Goal: Navigation & Orientation: Find specific page/section

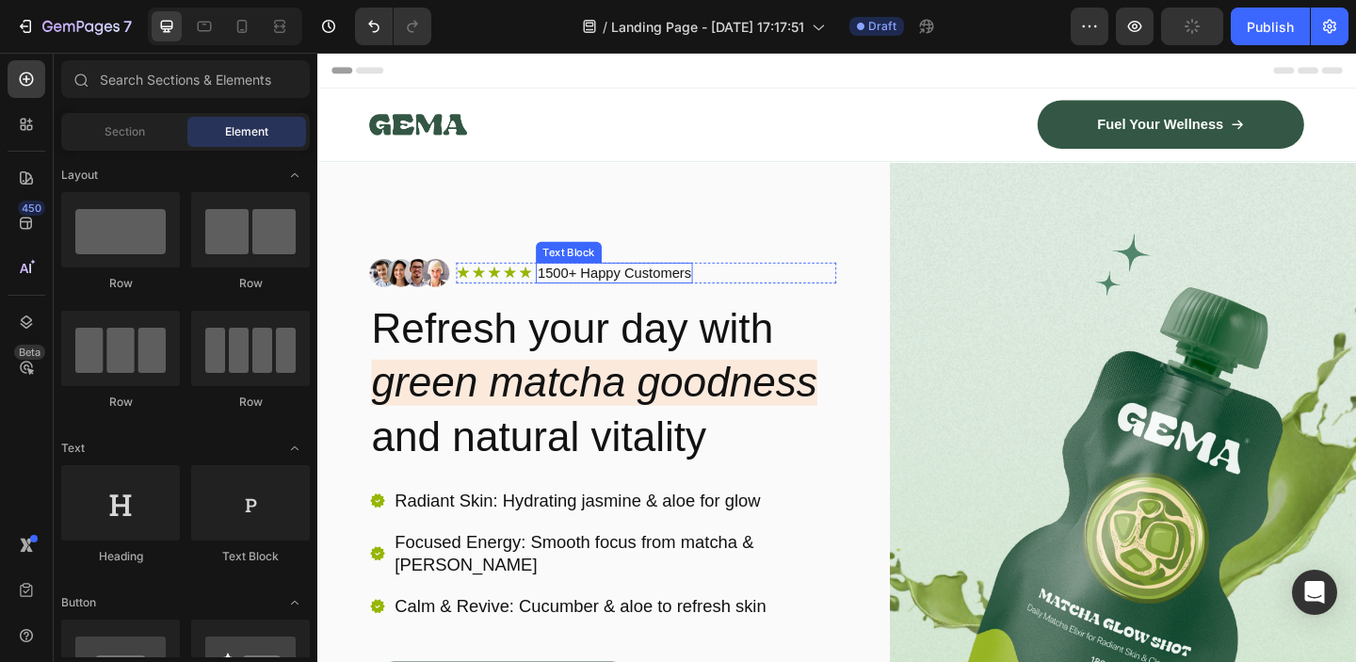
click at [586, 345] on h2 "Refresh your day with green matcha goodness and natural vitality" at bounding box center [627, 412] width 507 height 180
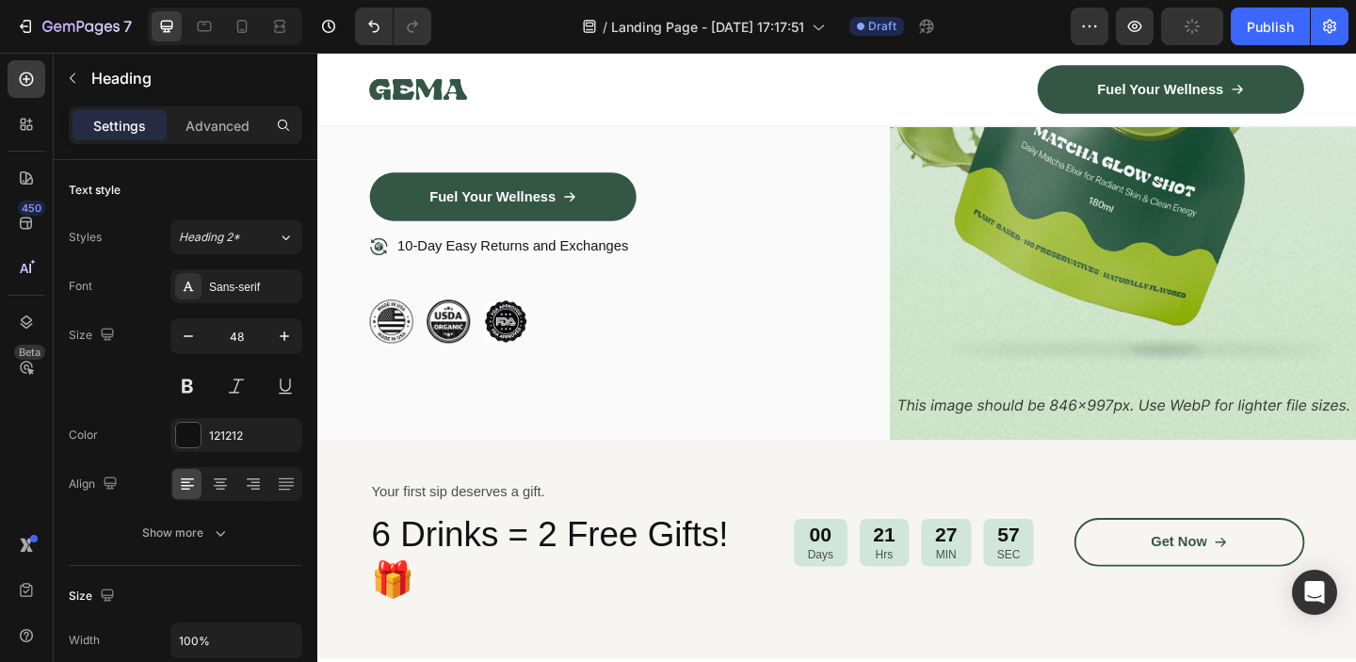
scroll to position [894, 0]
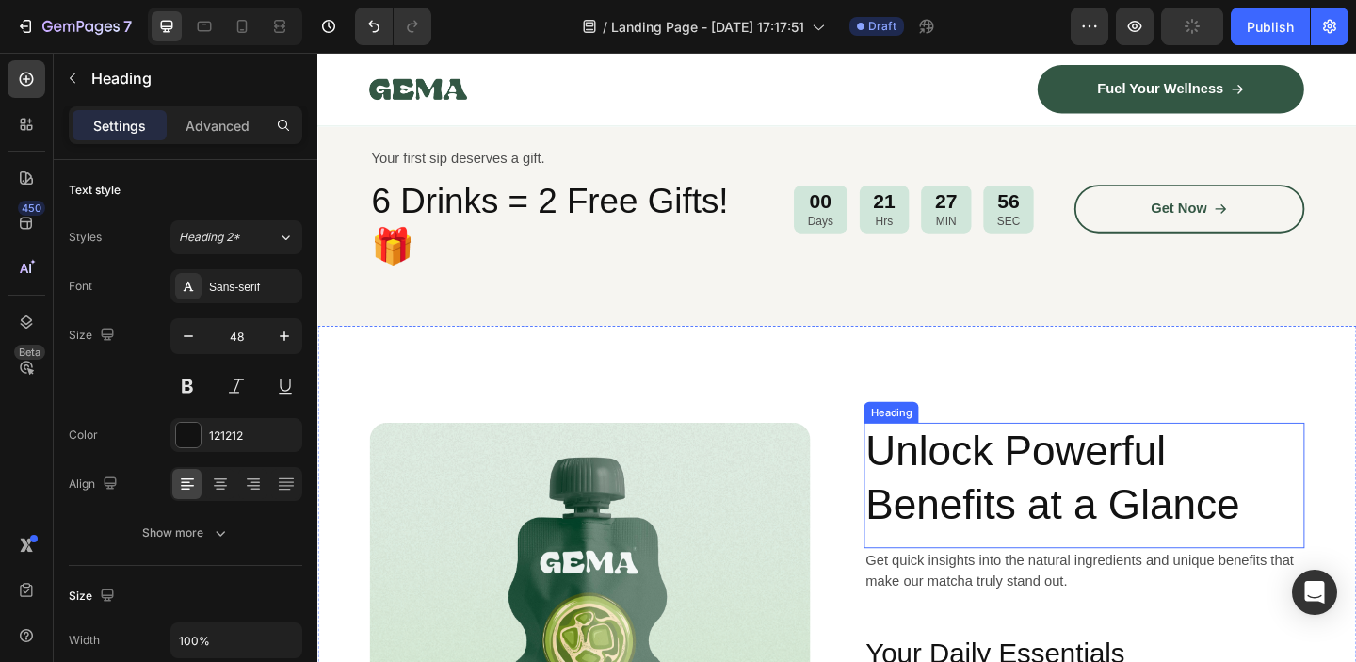
click at [981, 466] on h2 "Unlock Powerful Benefits at a Glance" at bounding box center [1150, 515] width 479 height 121
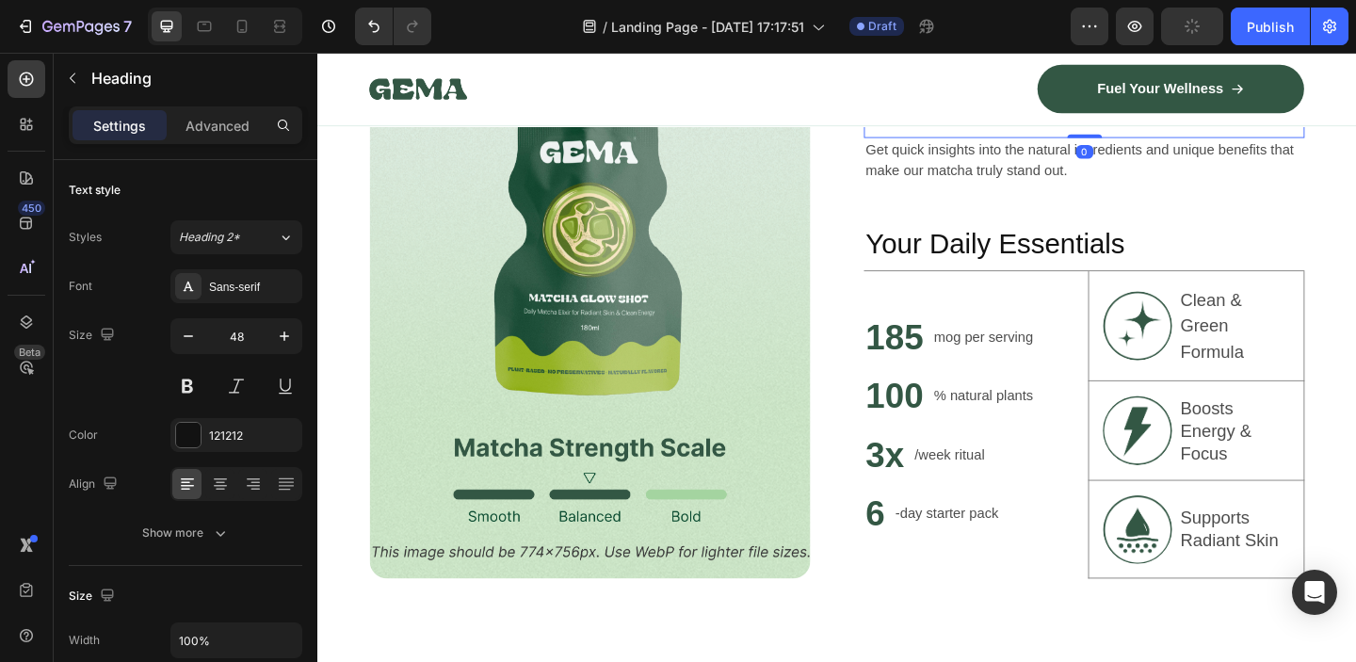
scroll to position [1339, 0]
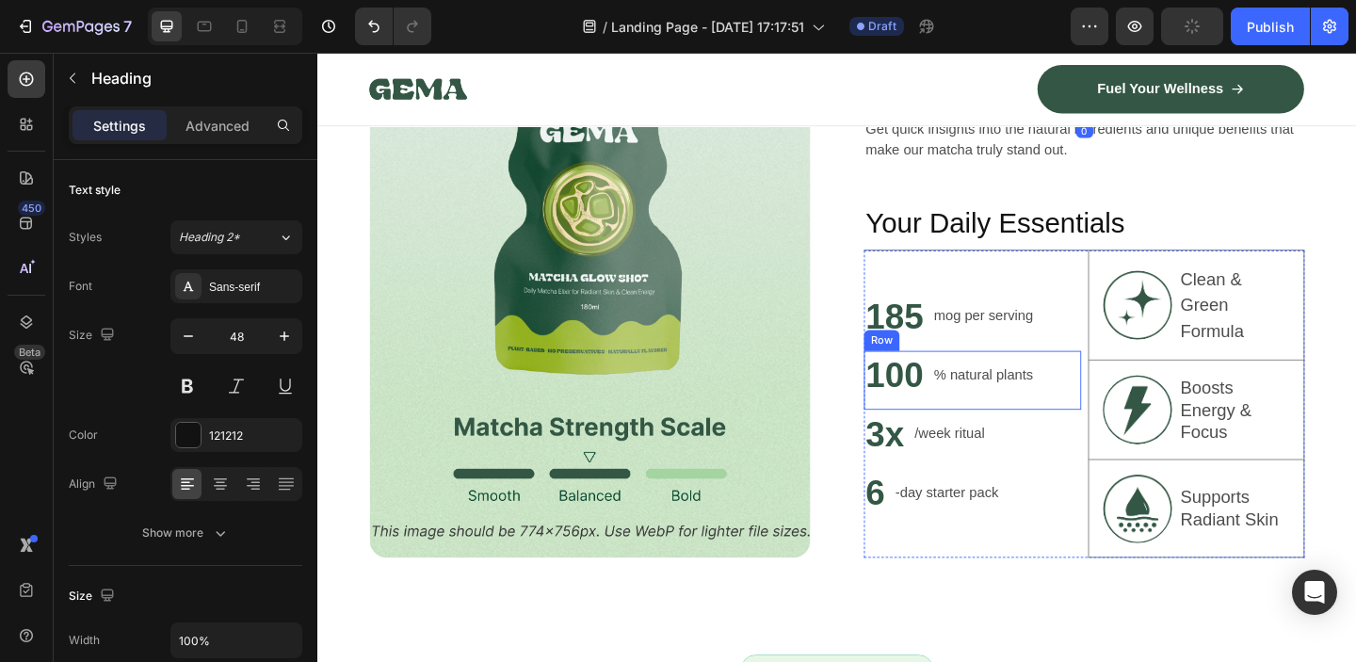
click at [997, 336] on p "mog per serving" at bounding box center [1042, 339] width 108 height 23
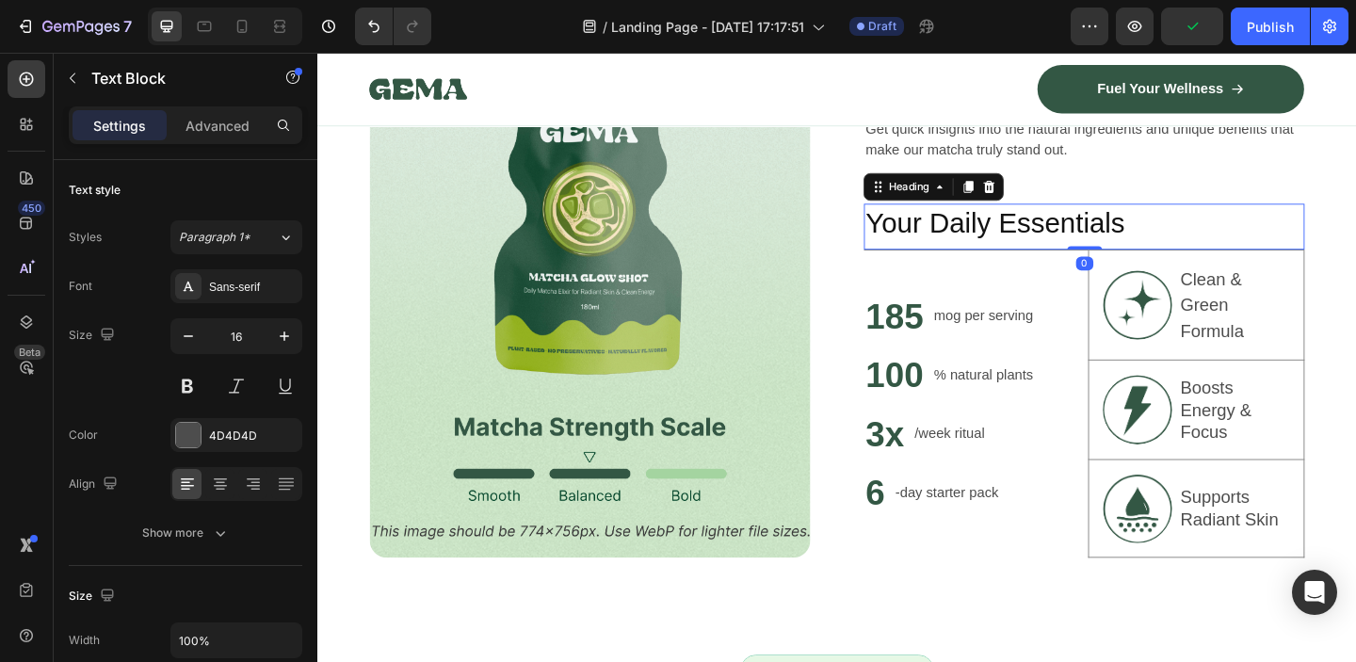
click at [984, 237] on h2 "Your Daily Essentials" at bounding box center [1150, 238] width 479 height 43
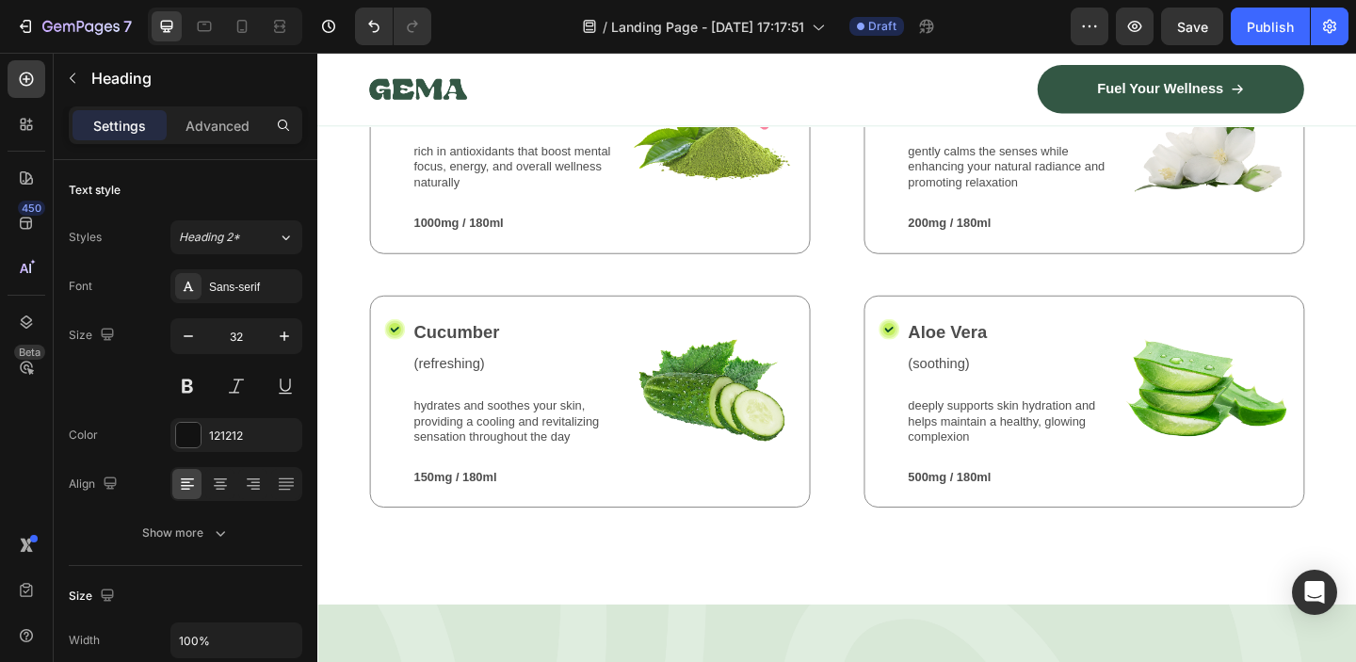
scroll to position [2193, 0]
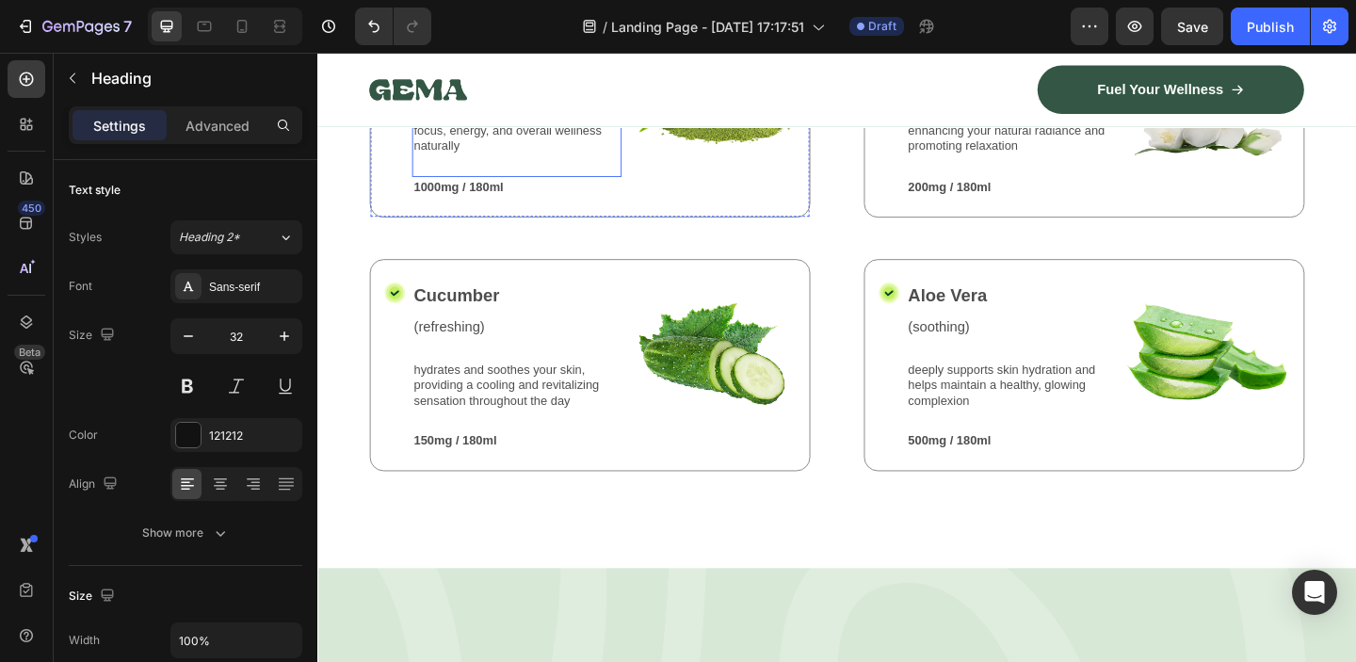
click at [618, 140] on p "rich in antioxidants that boost mental focus, energy, and overall wellness natu…" at bounding box center [534, 137] width 224 height 52
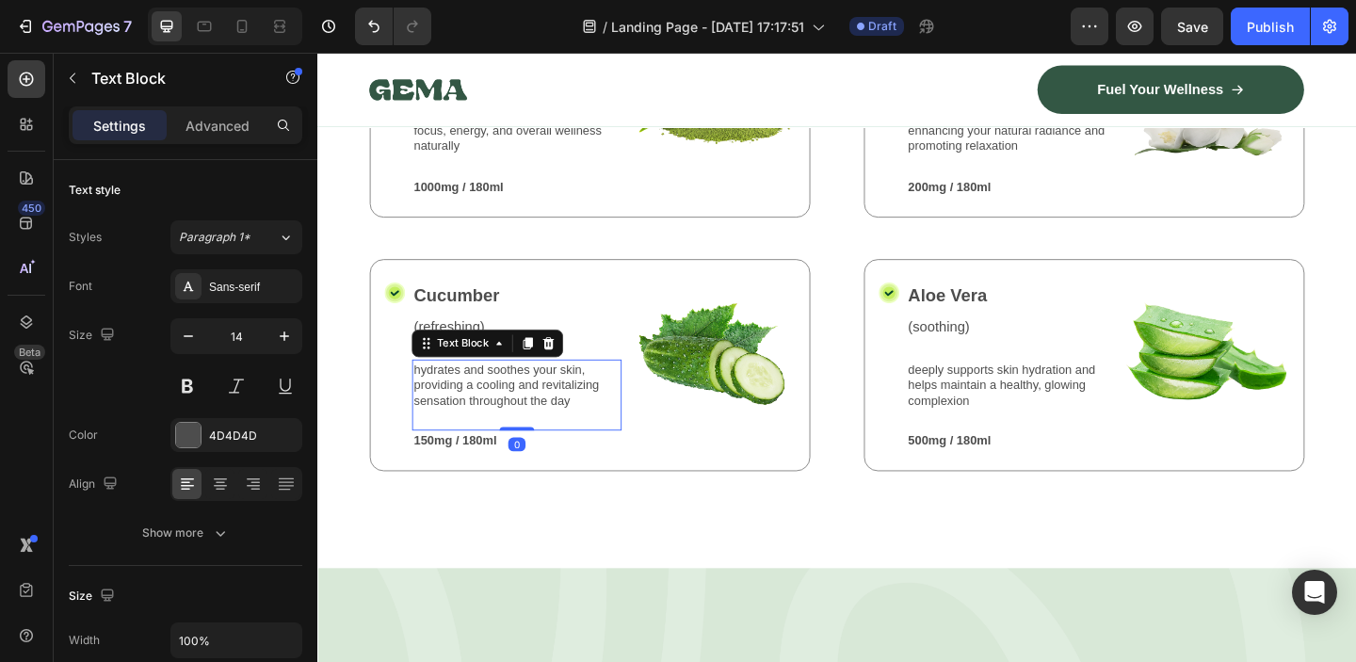
click at [529, 394] on p "hydrates and soothes your skin, providing a cooling and revitalizing sensation …" at bounding box center [534, 414] width 224 height 52
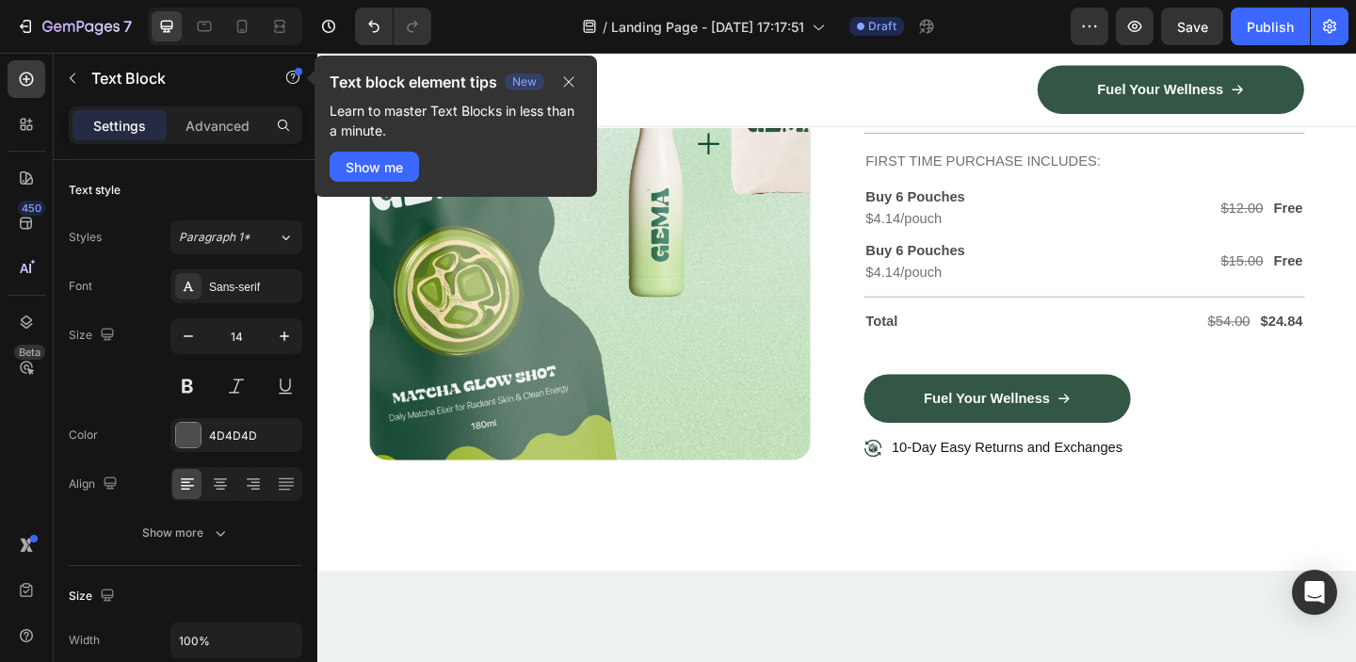
type input "16"
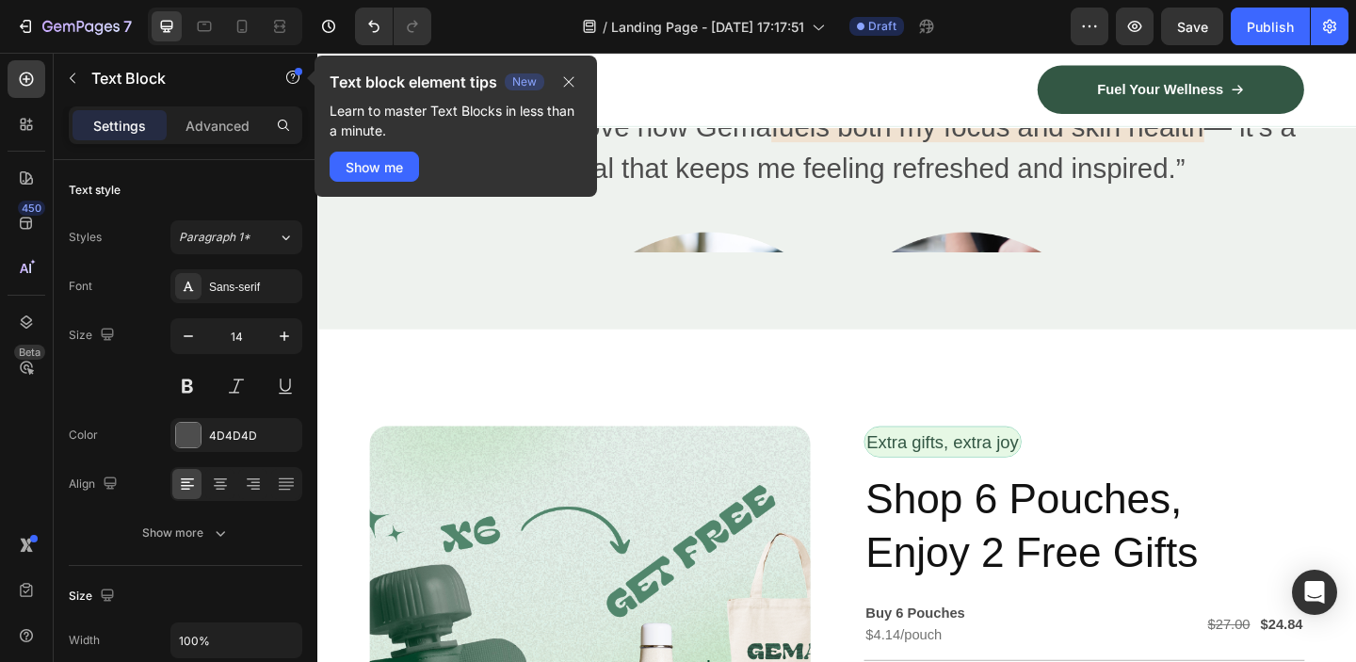
scroll to position [4484, 0]
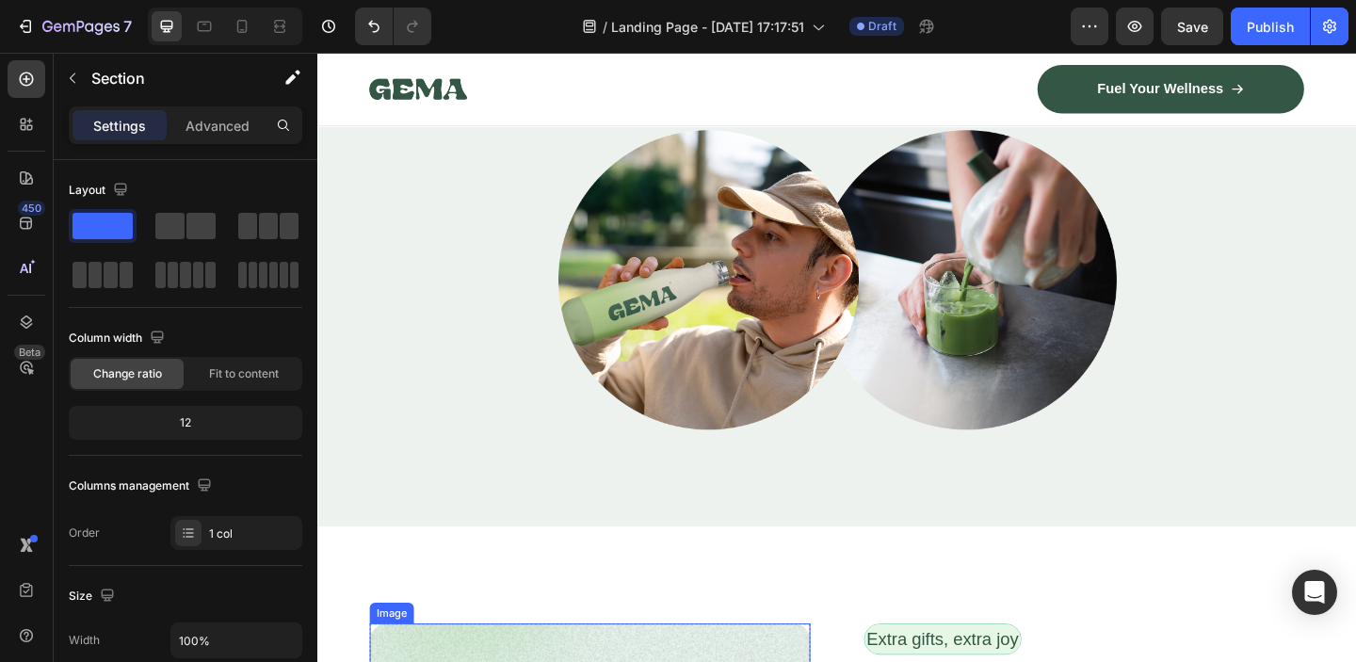
click at [603, 478] on div "Image Alex Carter - Creative Director Text Block Row Icon Verified Buyer Text B…" at bounding box center [882, 199] width 1130 height 736
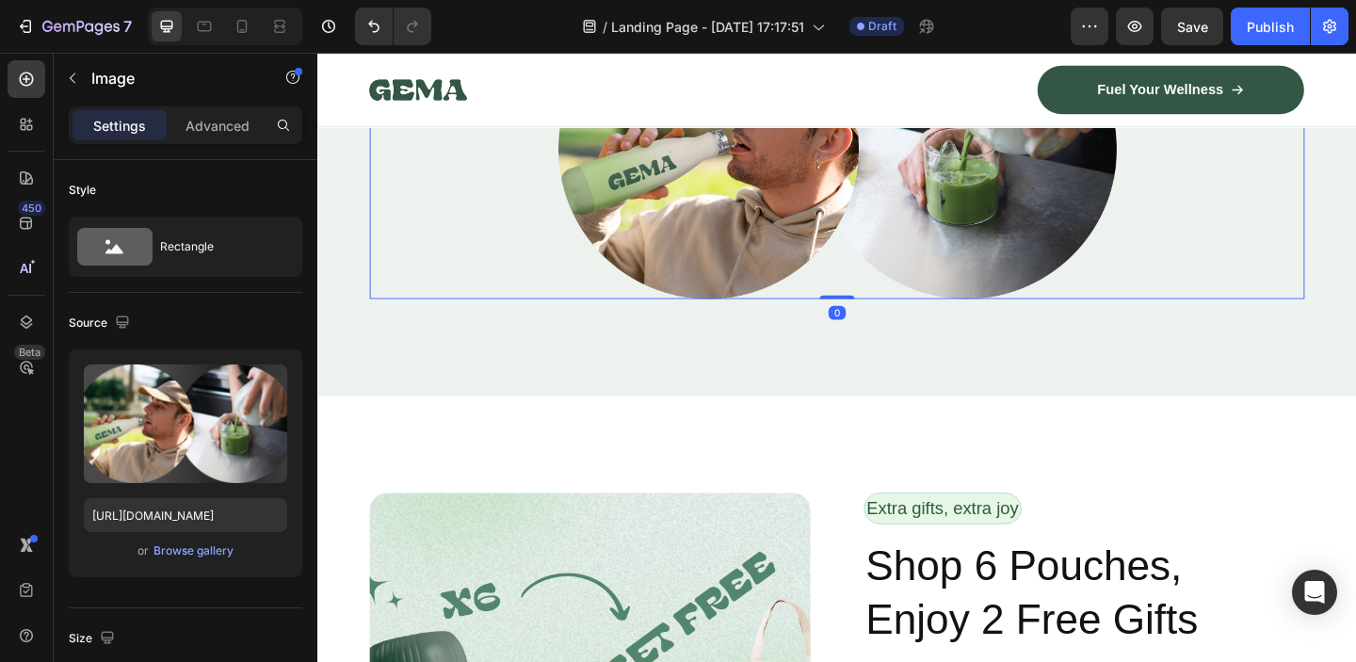
click at [692, 244] on img at bounding box center [882, 157] width 607 height 326
click at [688, 244] on img at bounding box center [882, 157] width 607 height 326
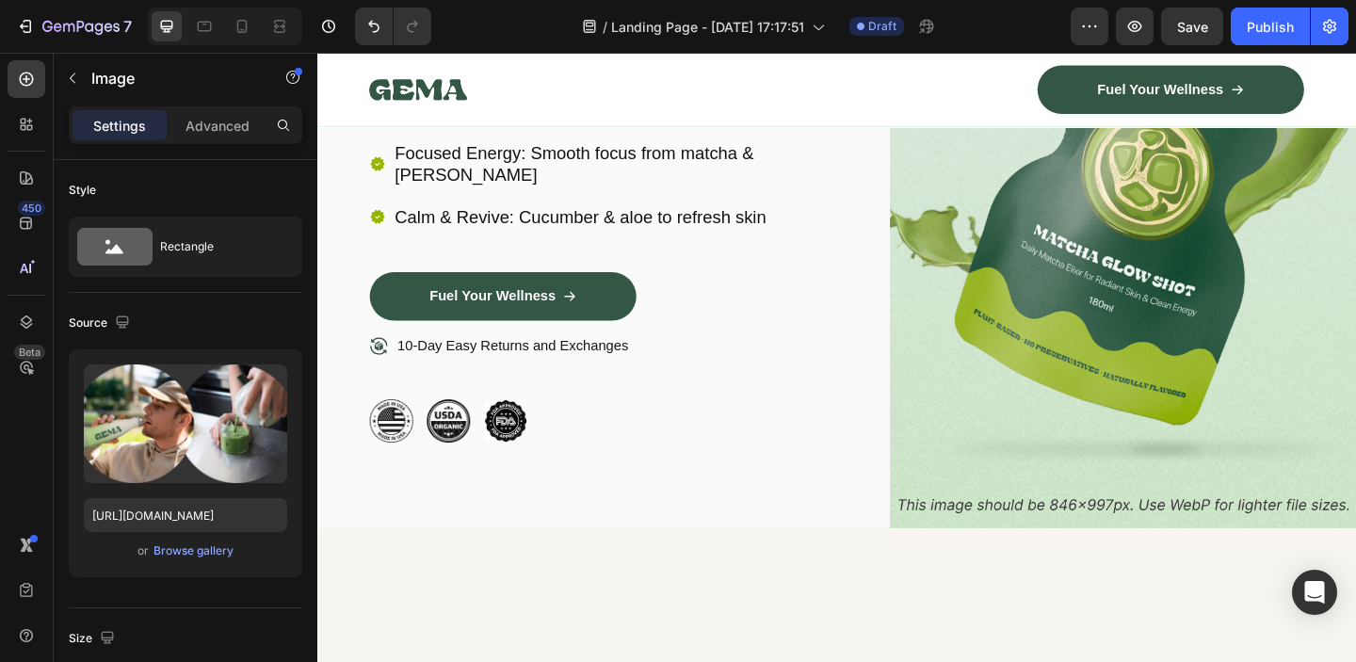
scroll to position [0, 0]
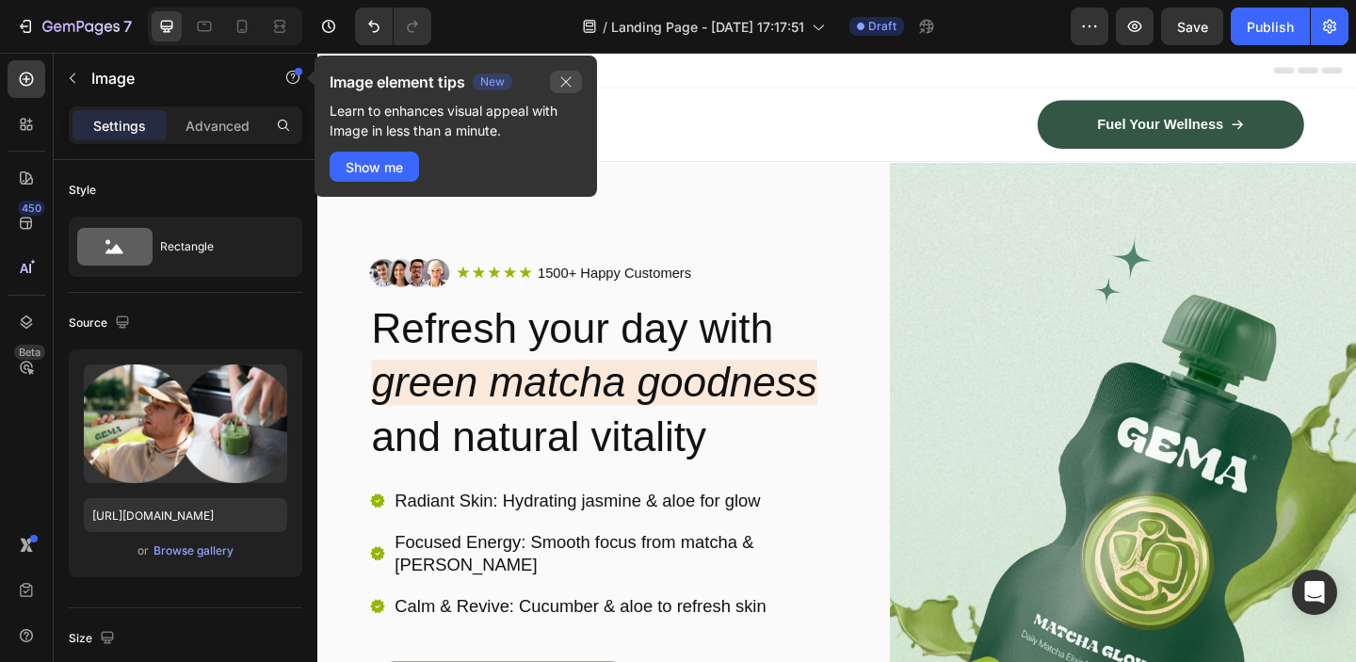
click at [568, 83] on icon "button" at bounding box center [565, 81] width 15 height 15
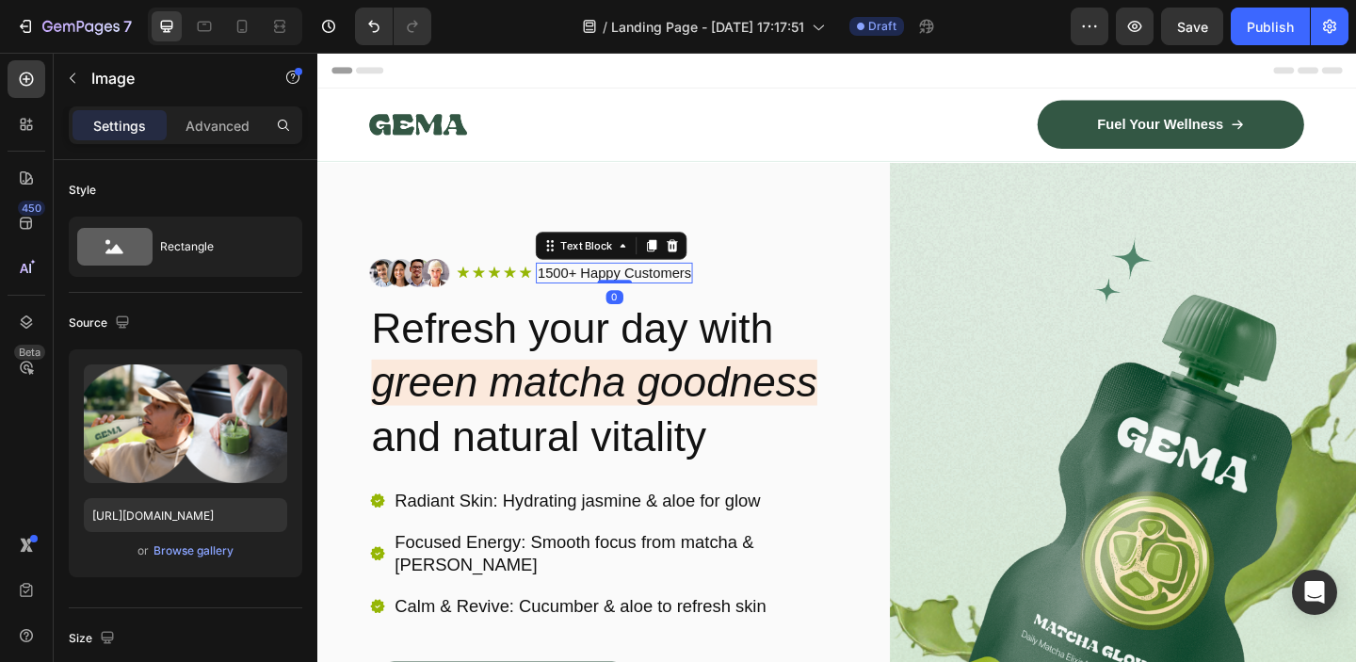
click at [619, 282] on p "1500+ Happy Customers" at bounding box center [639, 292] width 167 height 20
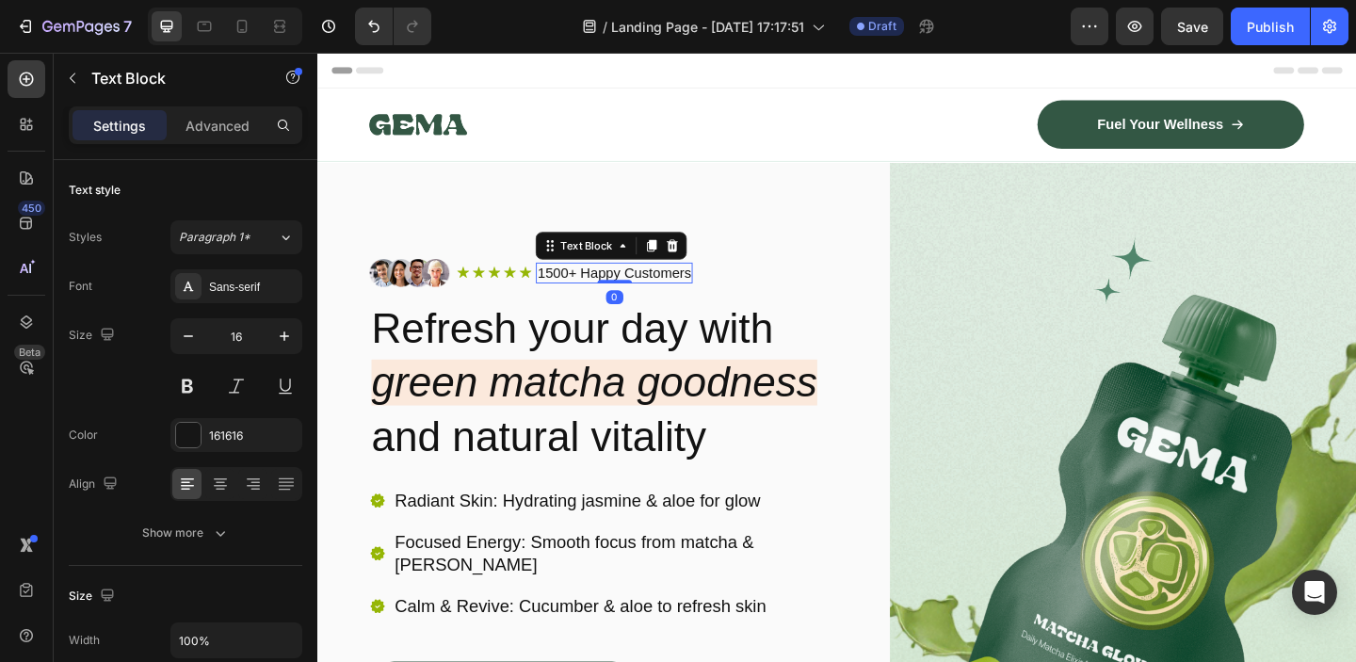
click at [645, 292] on p "1500+ Happy Customers" at bounding box center [639, 292] width 167 height 20
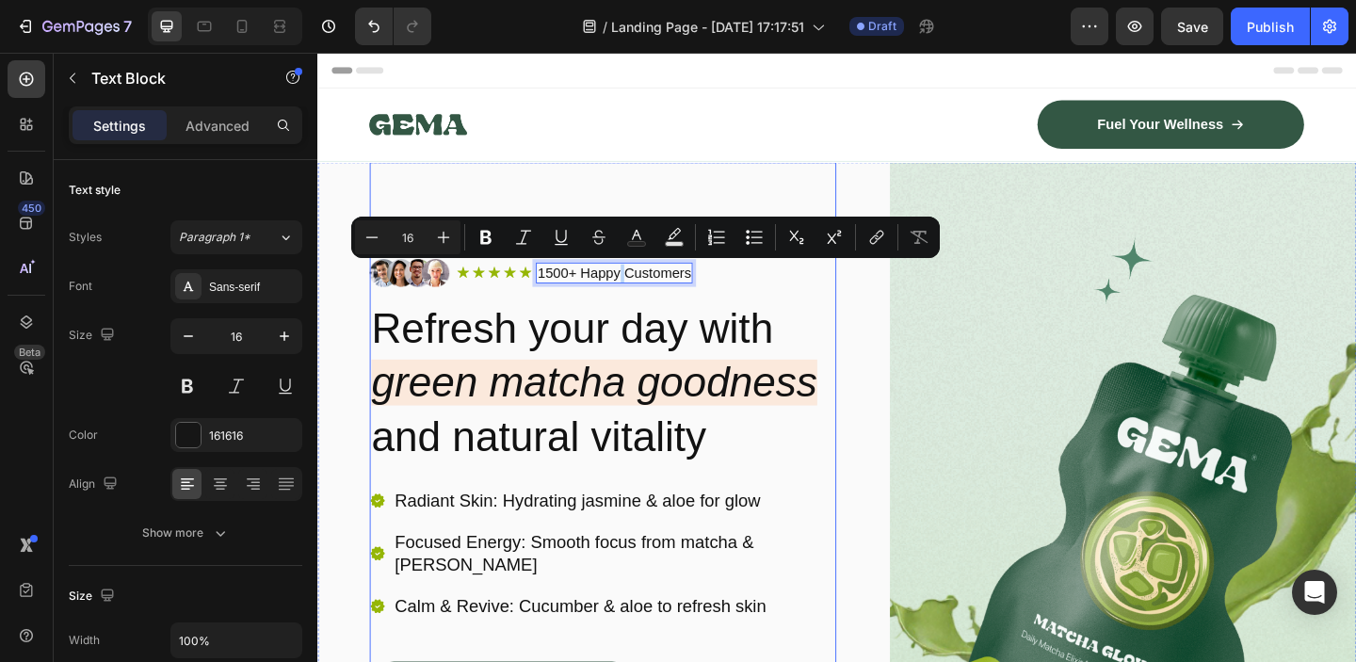
click at [767, 179] on div "Image Icon Icon Icon Icon Icon Icon List 1500+ Happy Customers Text Block 0 Row…" at bounding box center [627, 588] width 507 height 834
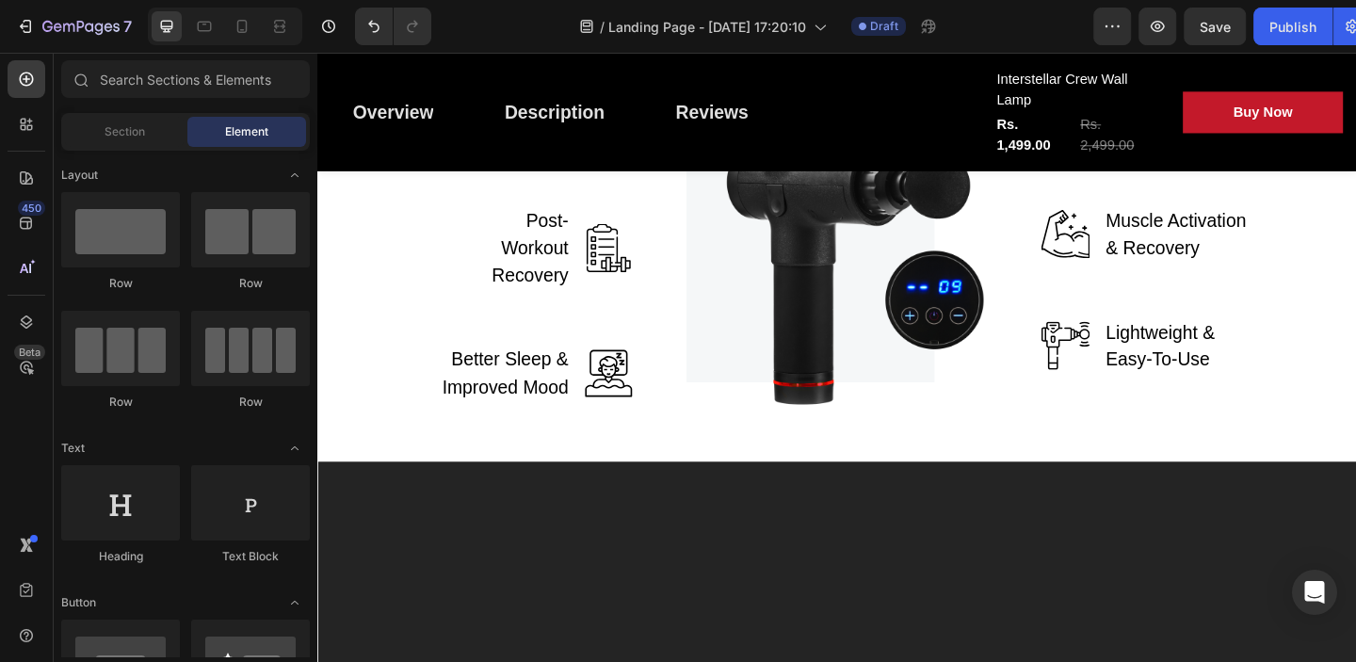
scroll to position [3178, 0]
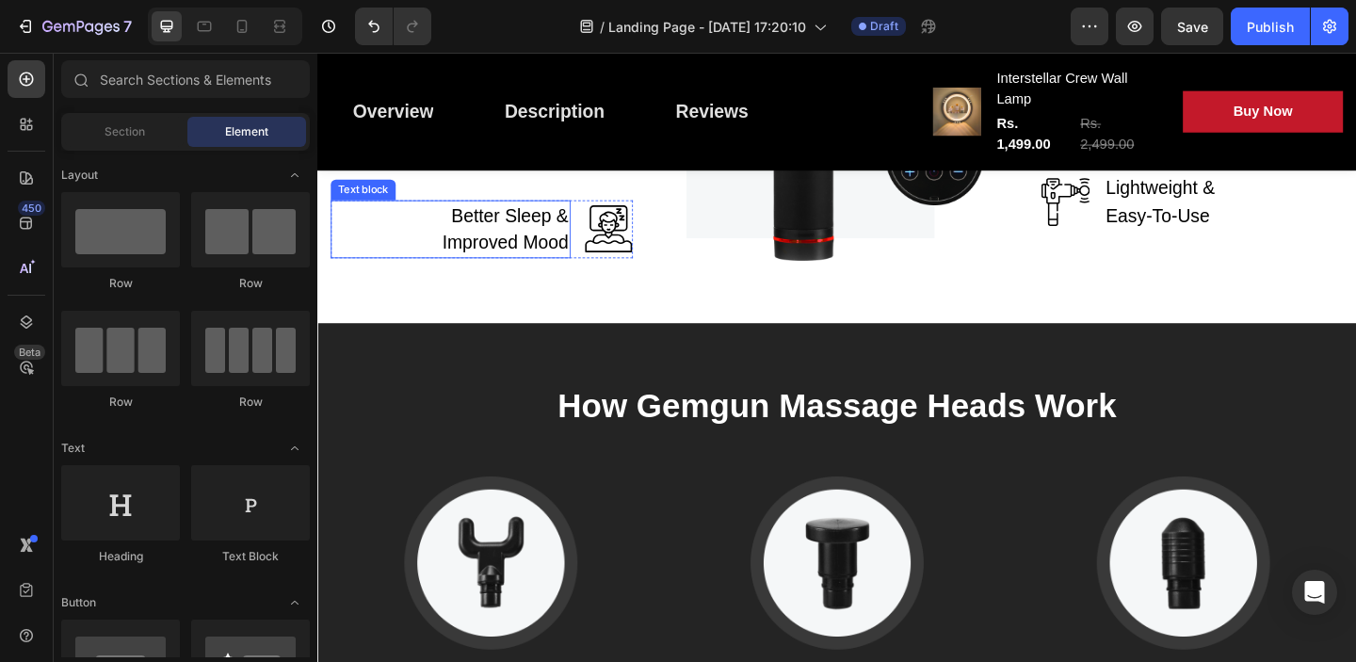
click at [525, 272] on p "Better Sleep & Improved Mood" at bounding box center [513, 244] width 153 height 59
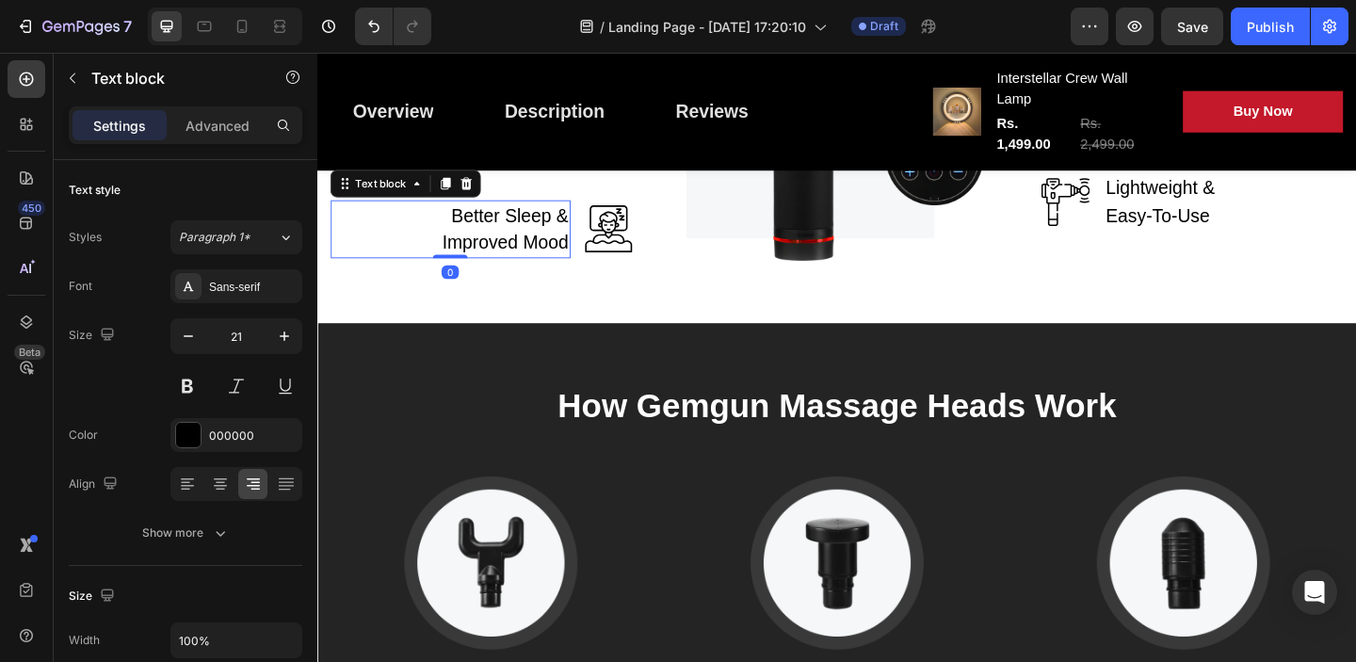
click at [519, 248] on p "Better Sleep & Improved Mood" at bounding box center [513, 244] width 153 height 59
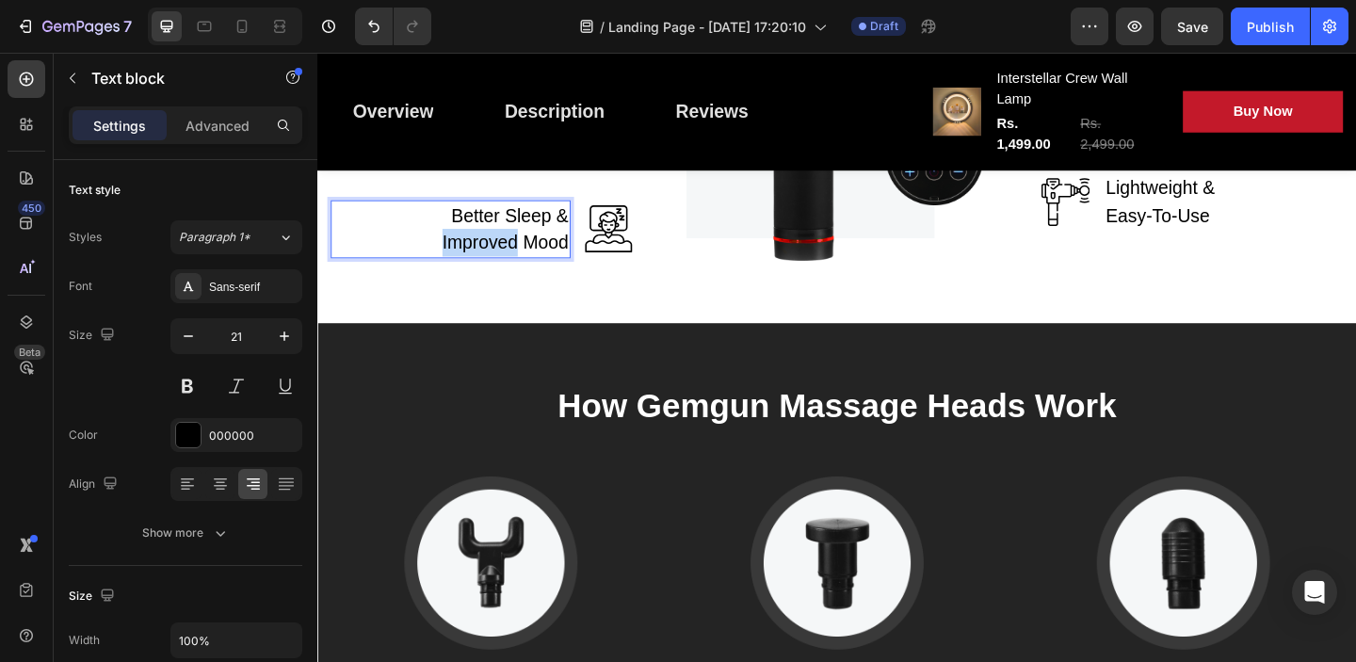
click at [519, 248] on p "Better Sleep & Improved Mood" at bounding box center [513, 244] width 153 height 59
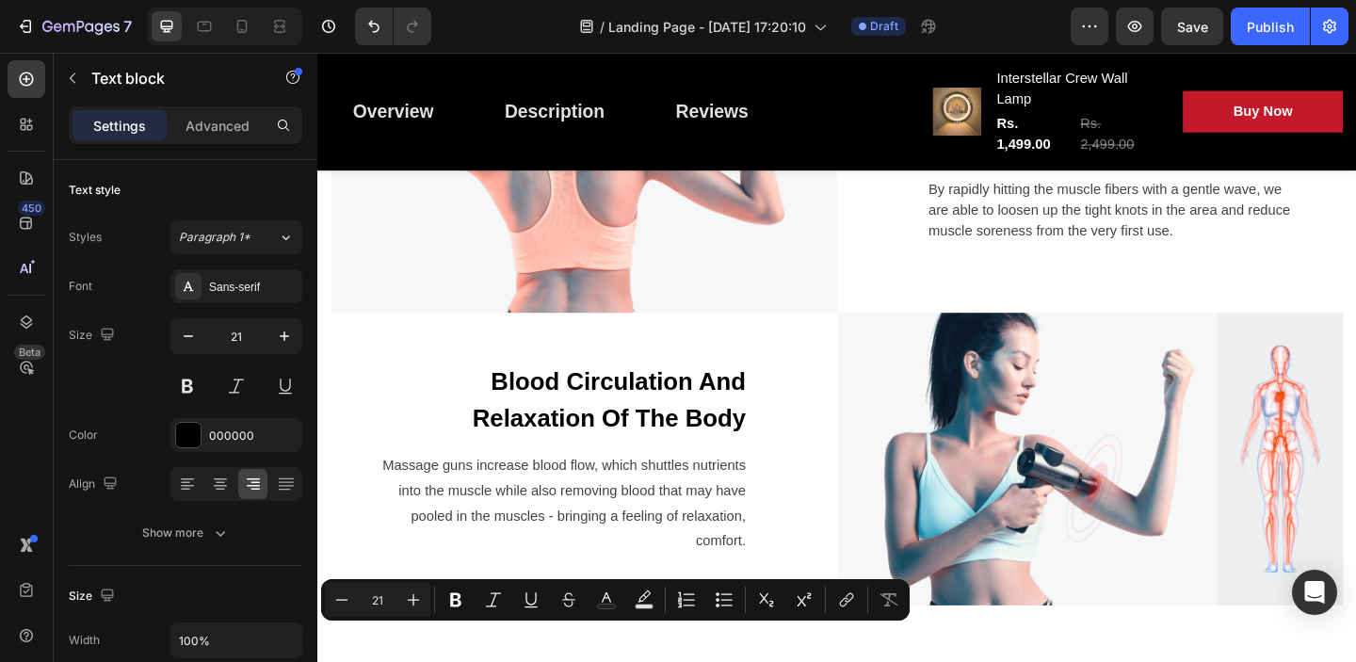
type input "16"
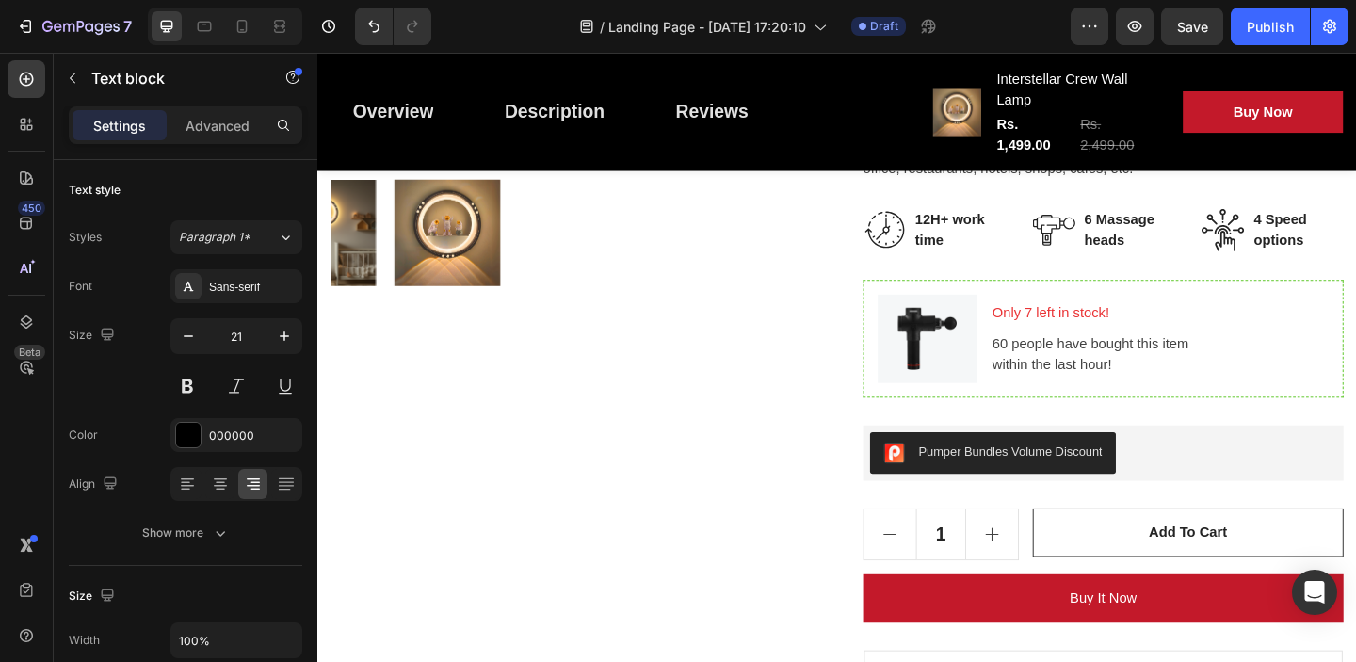
scroll to position [0, 0]
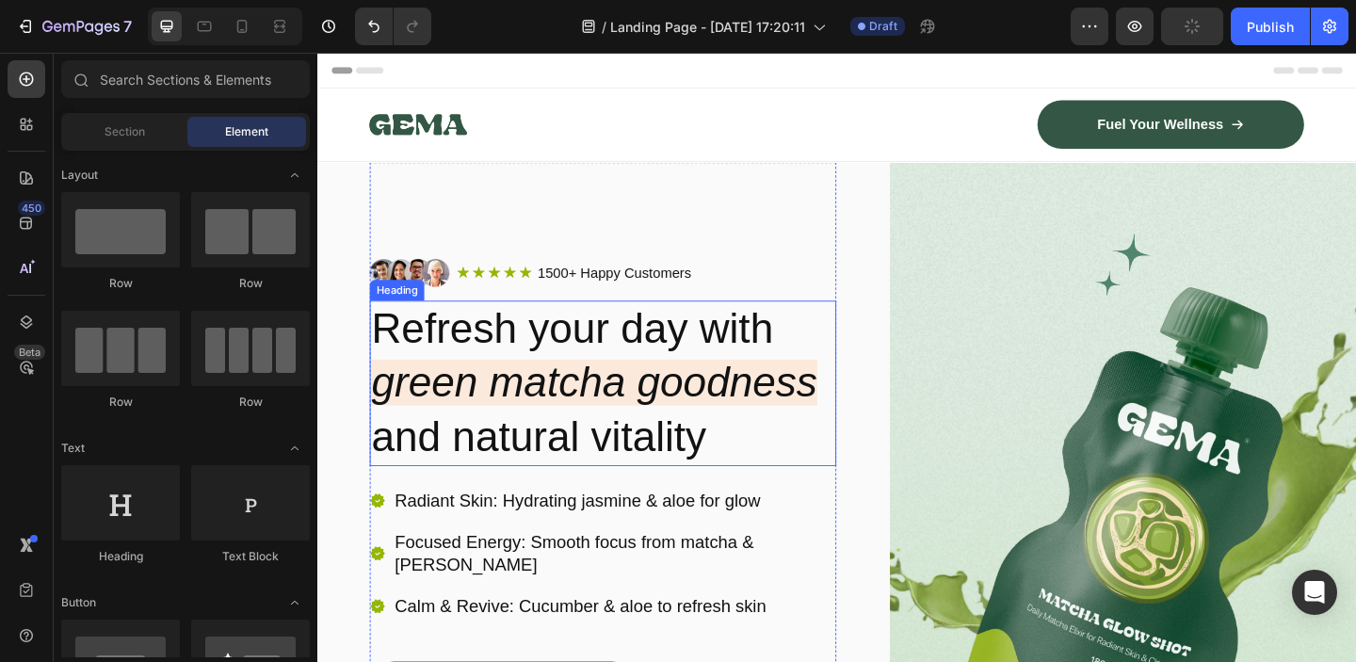
scroll to position [19, 0]
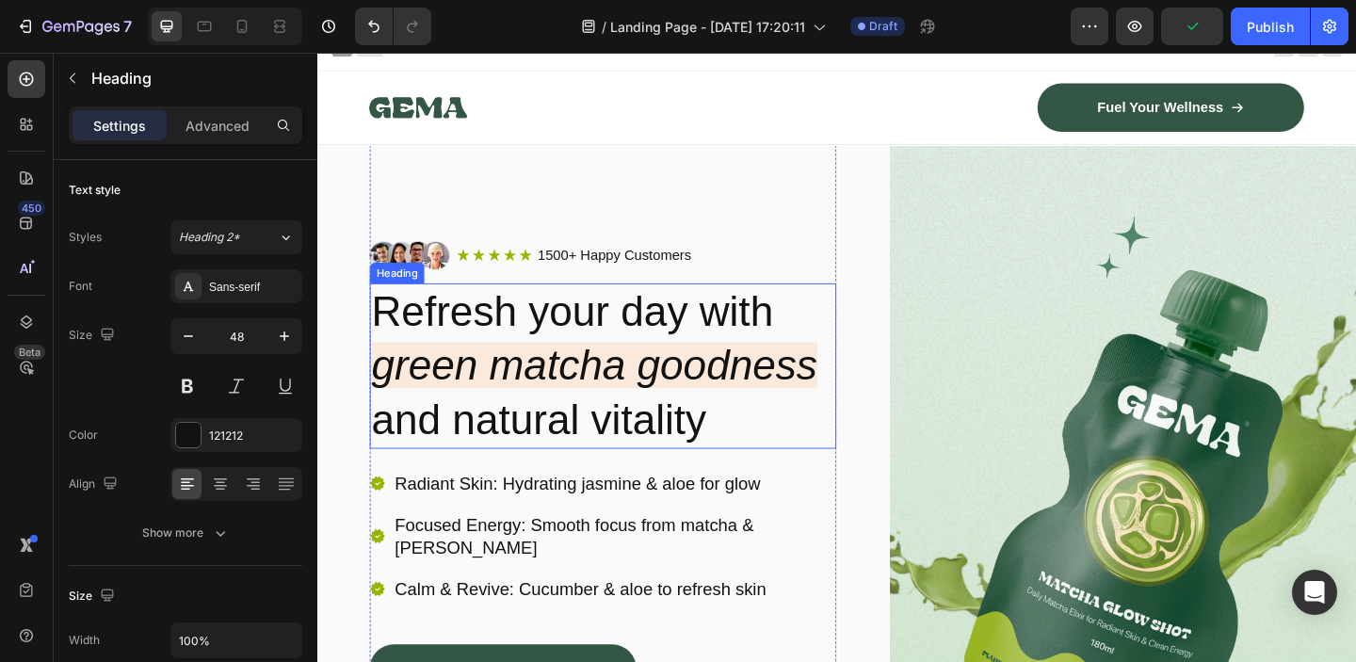
click at [615, 329] on h2 "Refresh your day with green matcha goodness and natural vitality" at bounding box center [627, 393] width 507 height 180
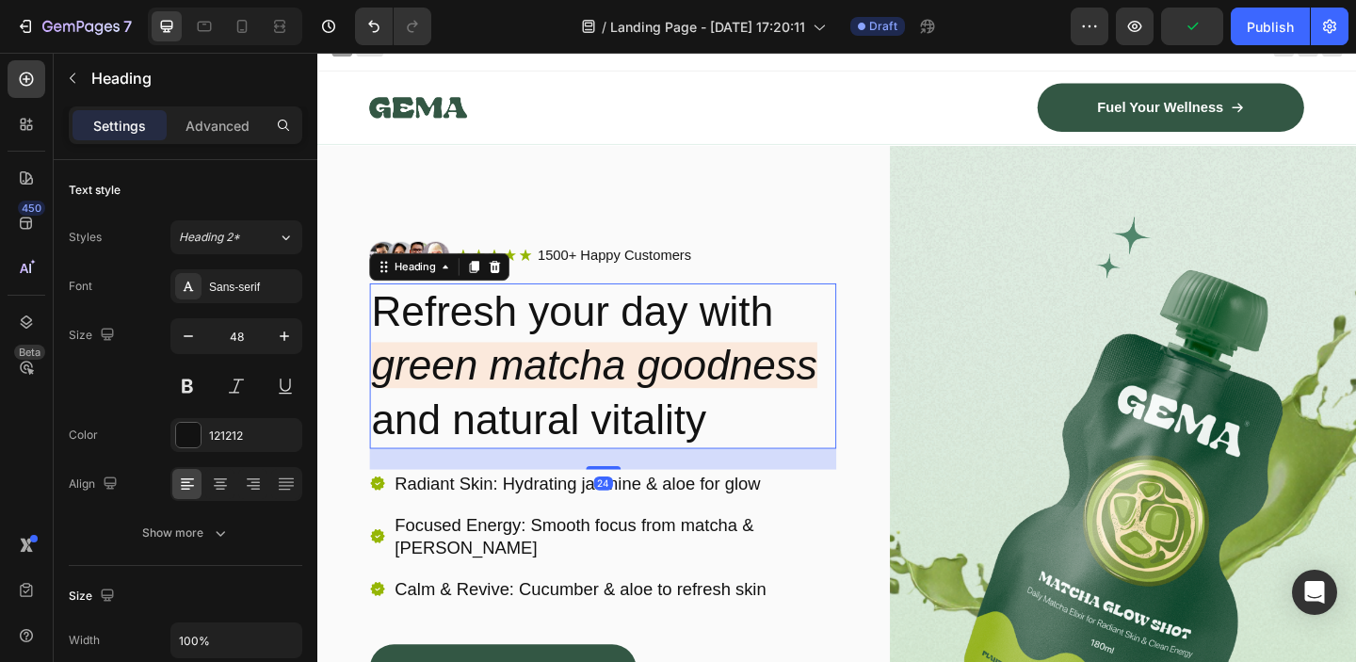
click at [597, 330] on h2 "Refresh your day with green matcha goodness and natural vitality" at bounding box center [627, 393] width 507 height 180
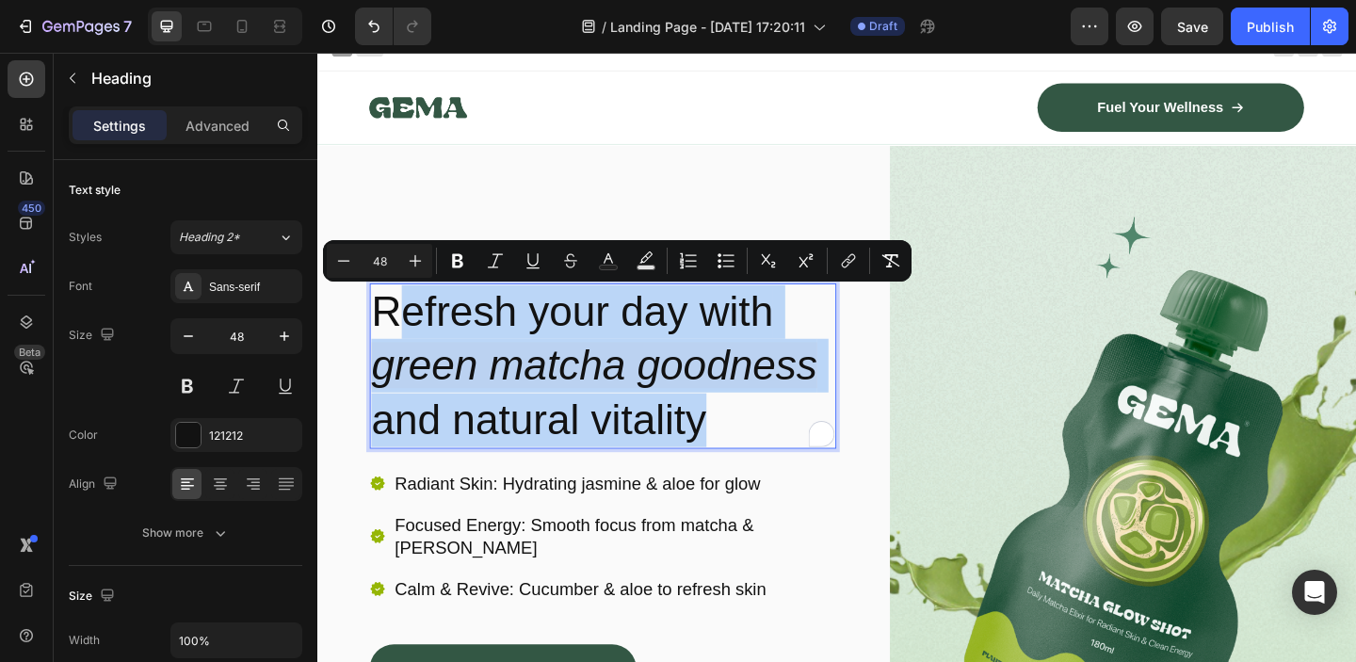
drag, startPoint x: 394, startPoint y: 319, endPoint x: 783, endPoint y: 467, distance: 416.9
click at [786, 471] on p "Refresh your day with green matcha goodness and natural vitality" at bounding box center [628, 393] width 504 height 176
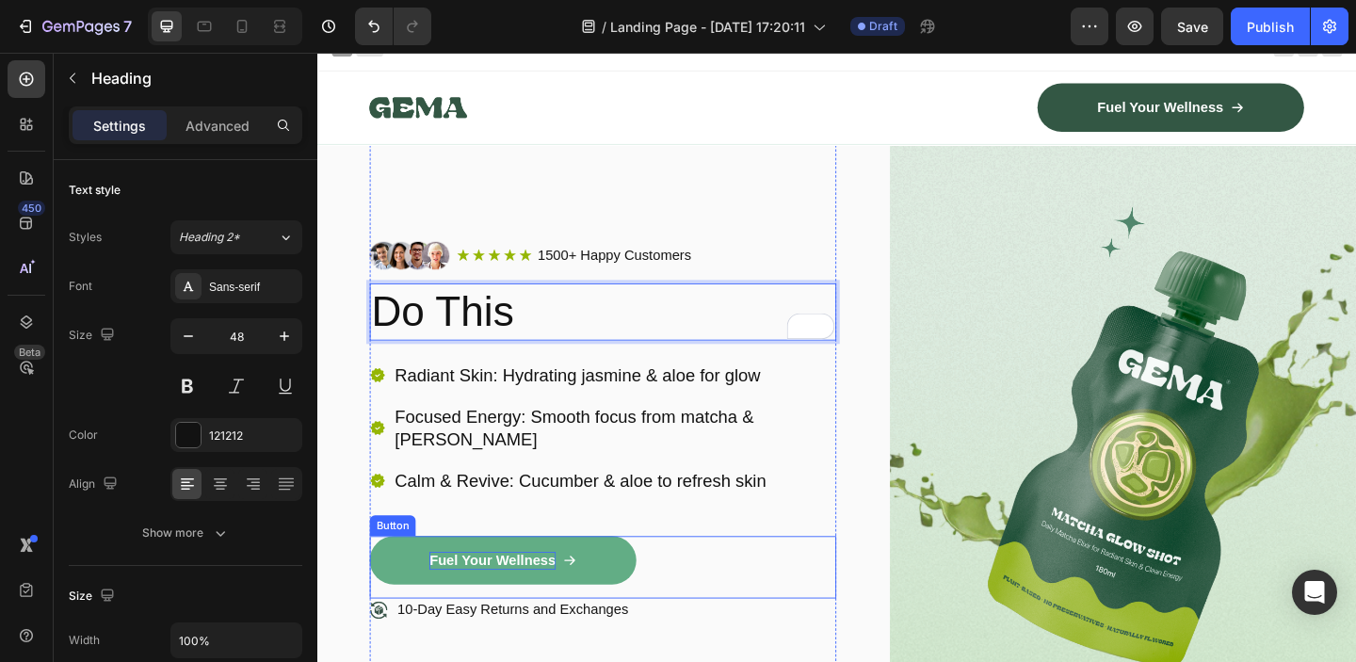
click at [513, 595] on p "Fuel Your Wellness" at bounding box center [507, 605] width 137 height 20
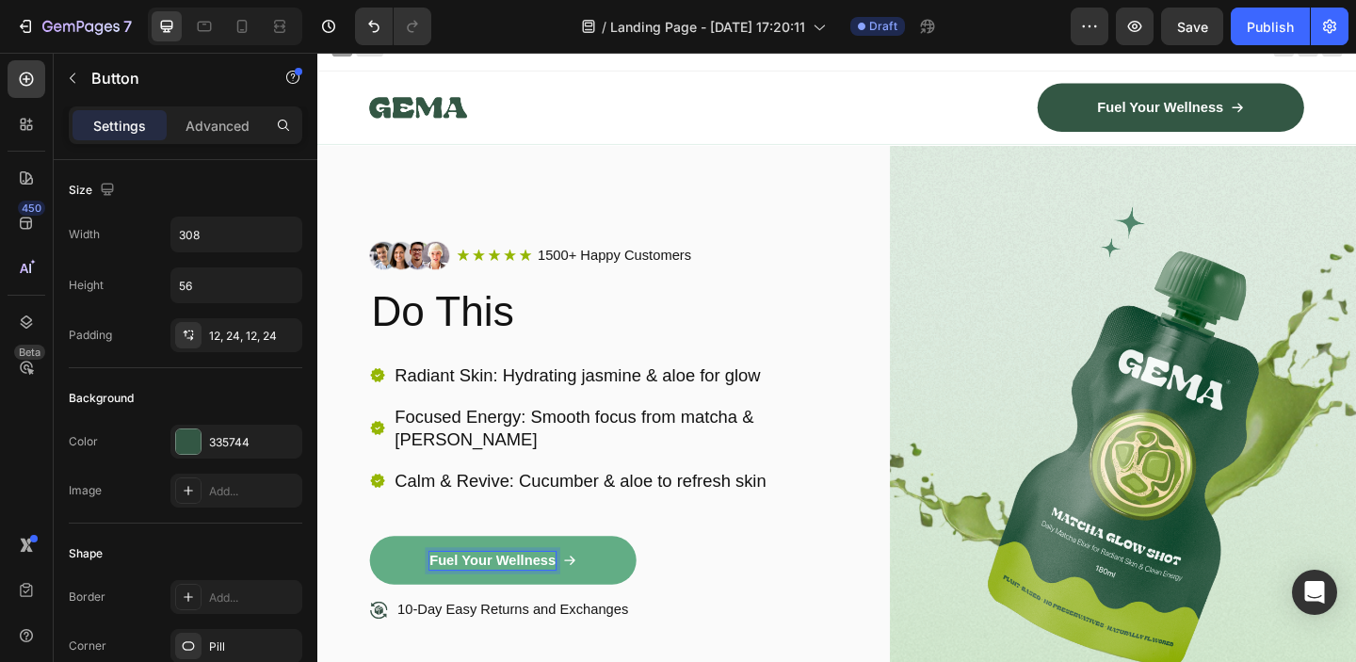
click at [477, 595] on p "Fuel Your Wellness" at bounding box center [507, 605] width 137 height 20
click at [475, 595] on p "Fuel Your Wellness" at bounding box center [507, 605] width 137 height 20
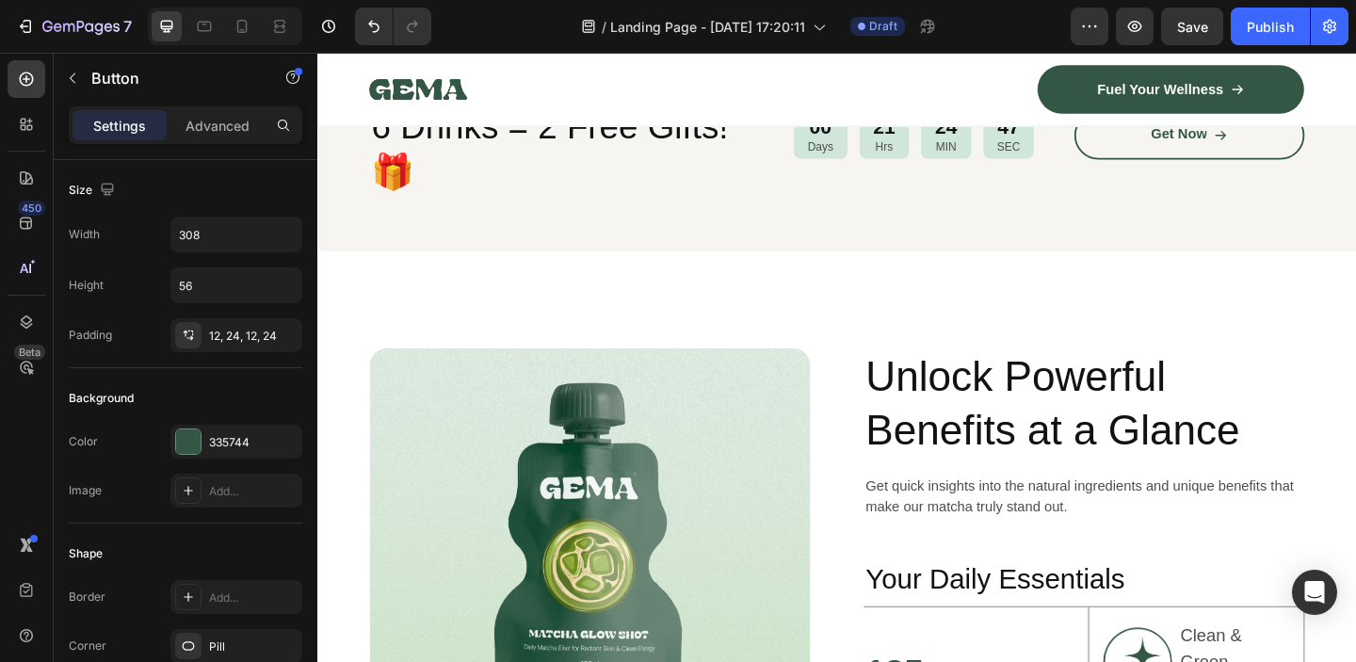
scroll to position [720, 0]
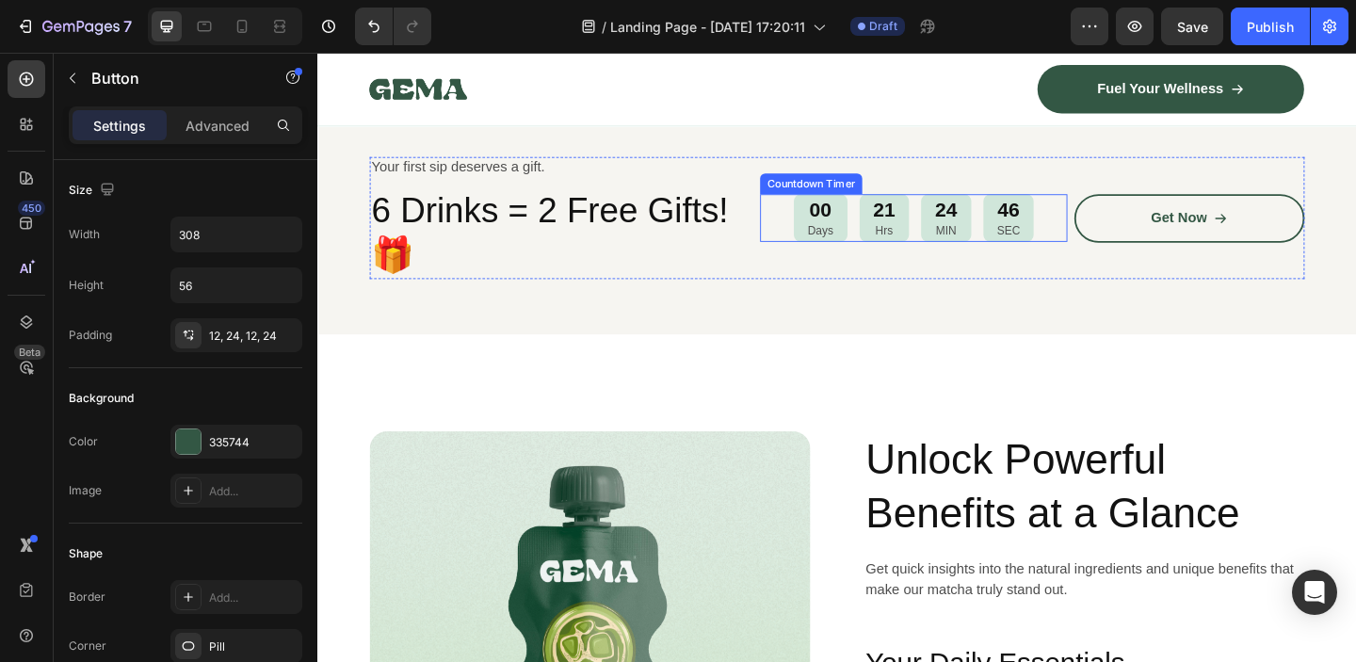
click at [871, 238] on div "00" at bounding box center [864, 224] width 28 height 28
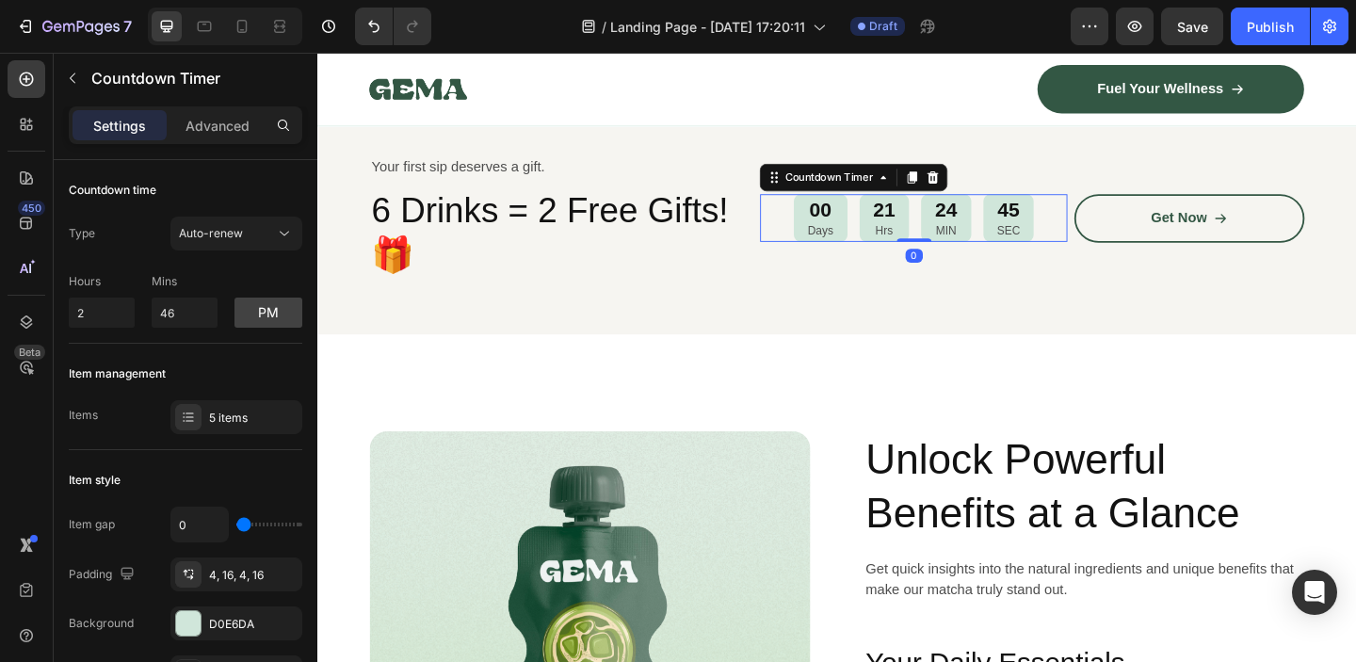
click at [871, 238] on div "00" at bounding box center [864, 224] width 28 height 28
click at [859, 238] on div "00" at bounding box center [864, 224] width 28 height 28
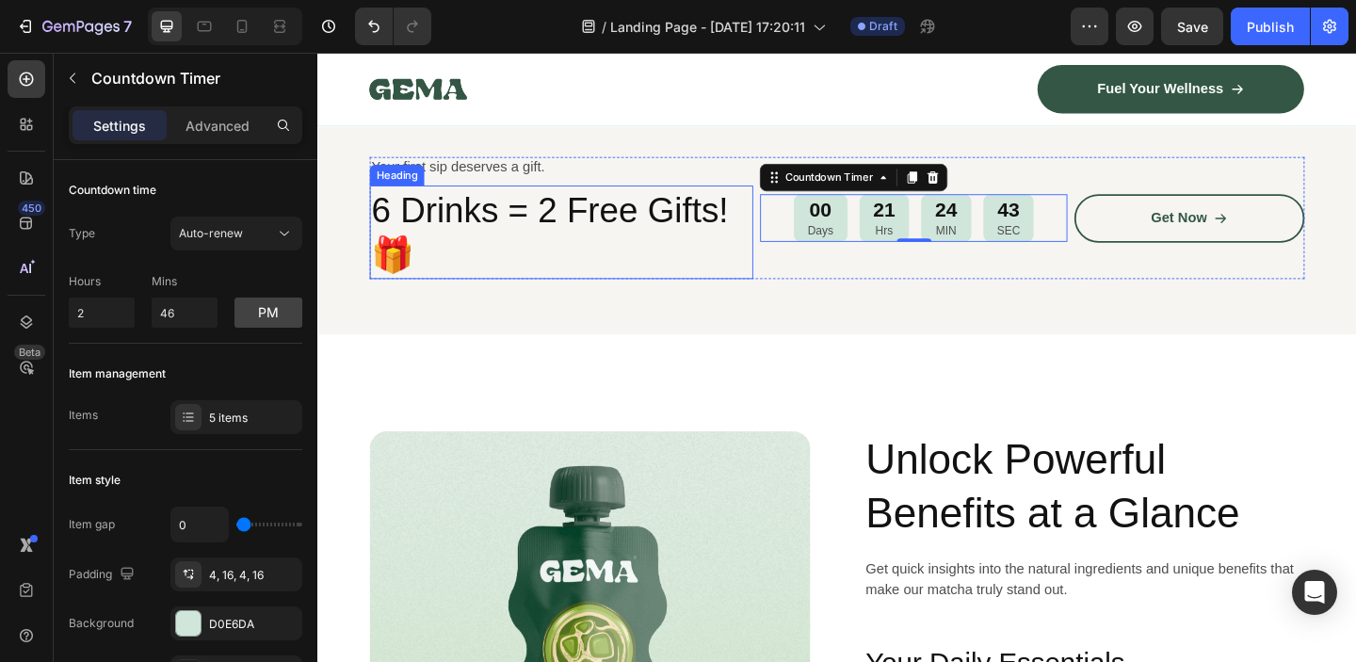
click at [628, 258] on h2 "6 Drinks = 2 Free Gifts!🎁" at bounding box center [582, 248] width 417 height 102
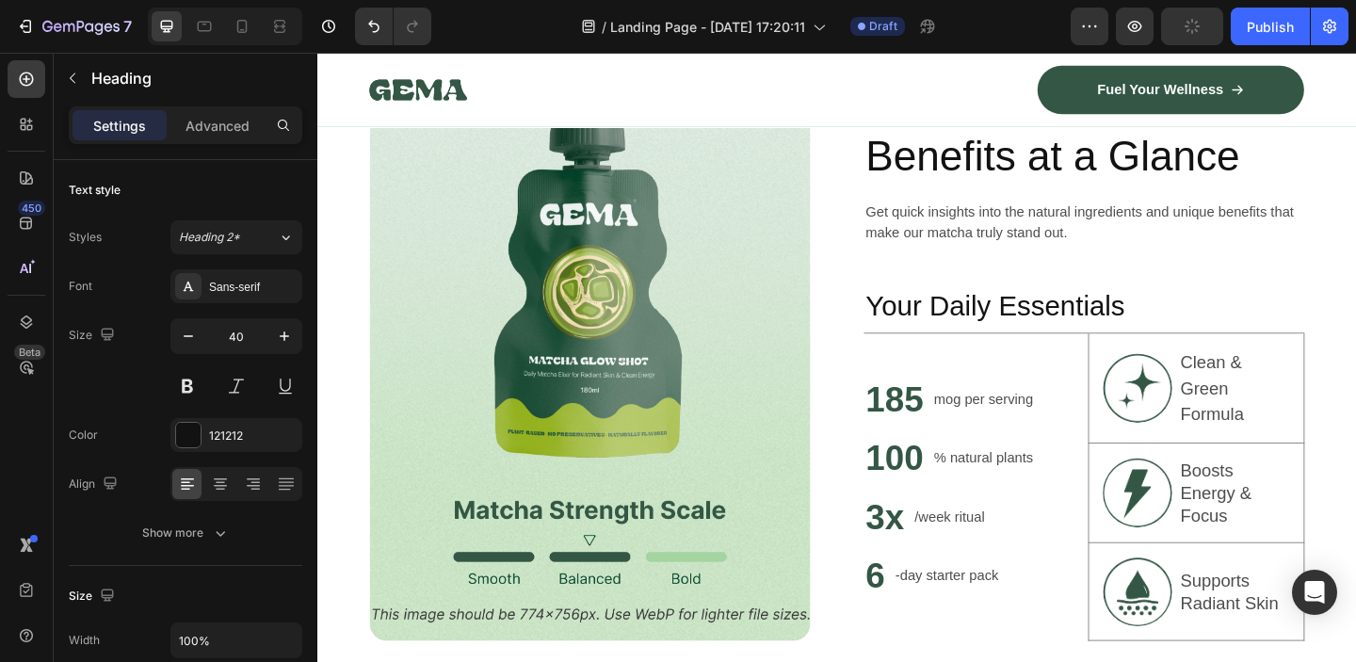
scroll to position [1164, 0]
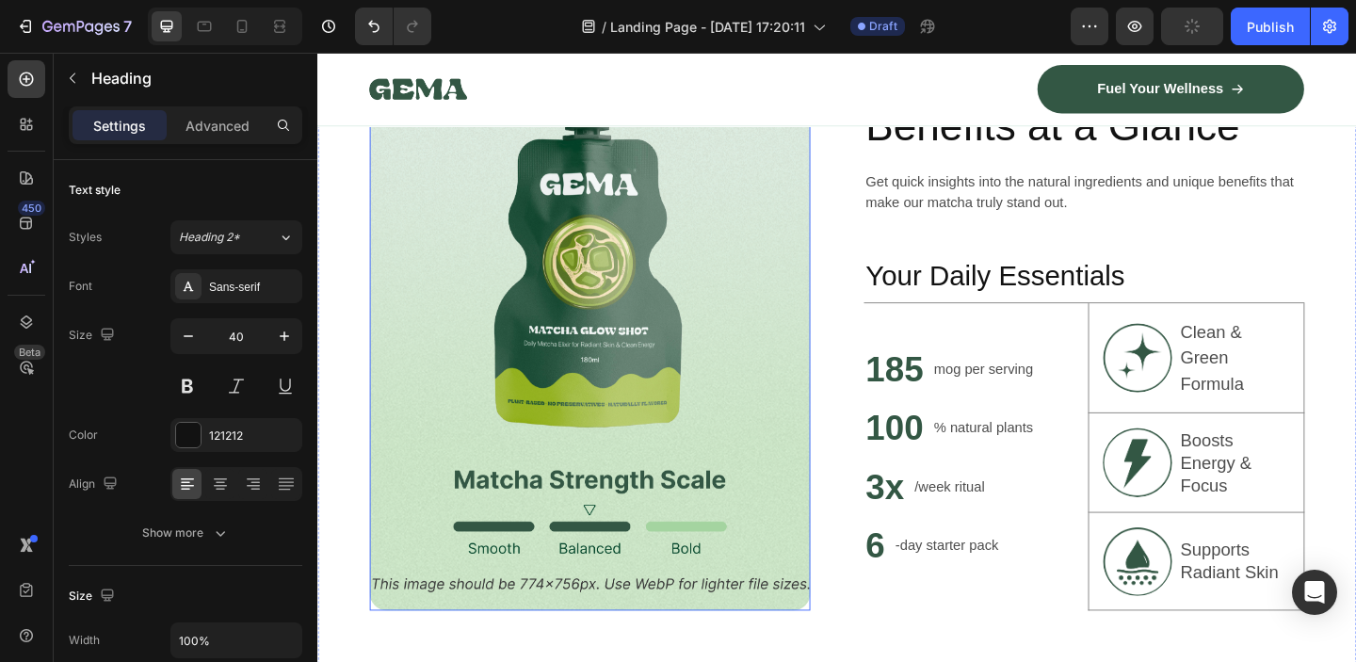
click at [635, 274] on img at bounding box center [613, 351] width 479 height 616
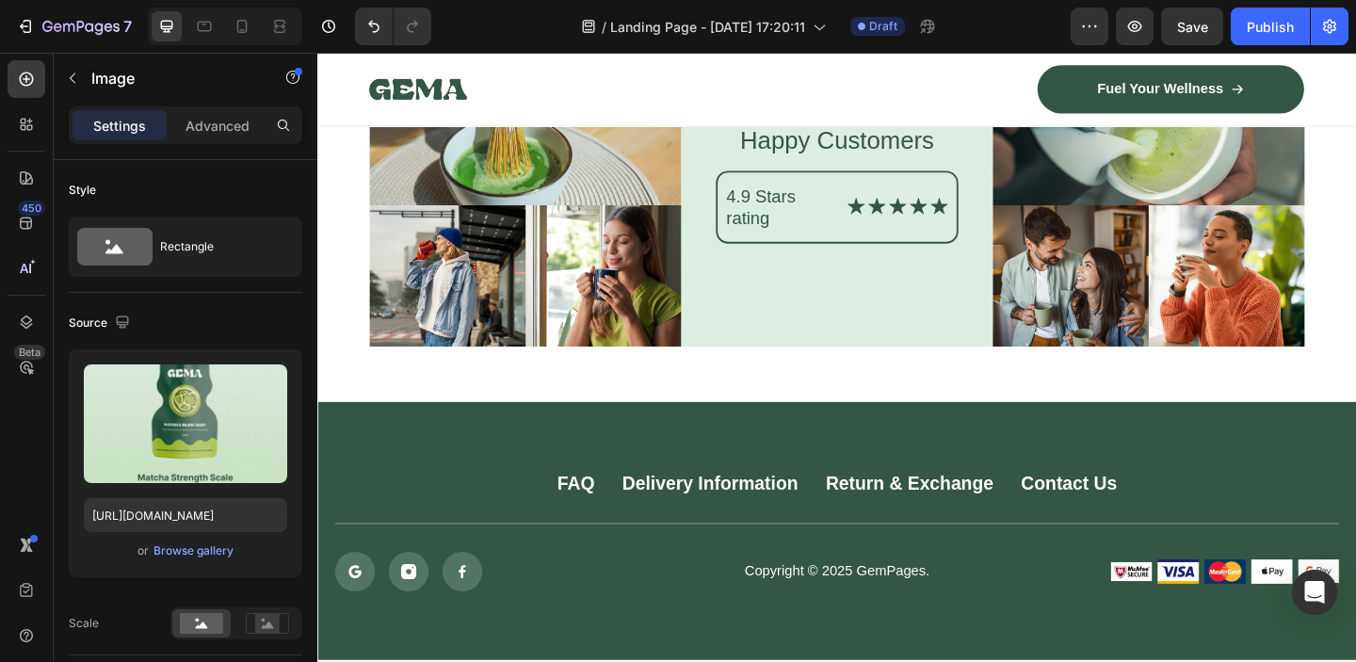
scroll to position [8465, 0]
